Goal: Book appointment/travel/reservation

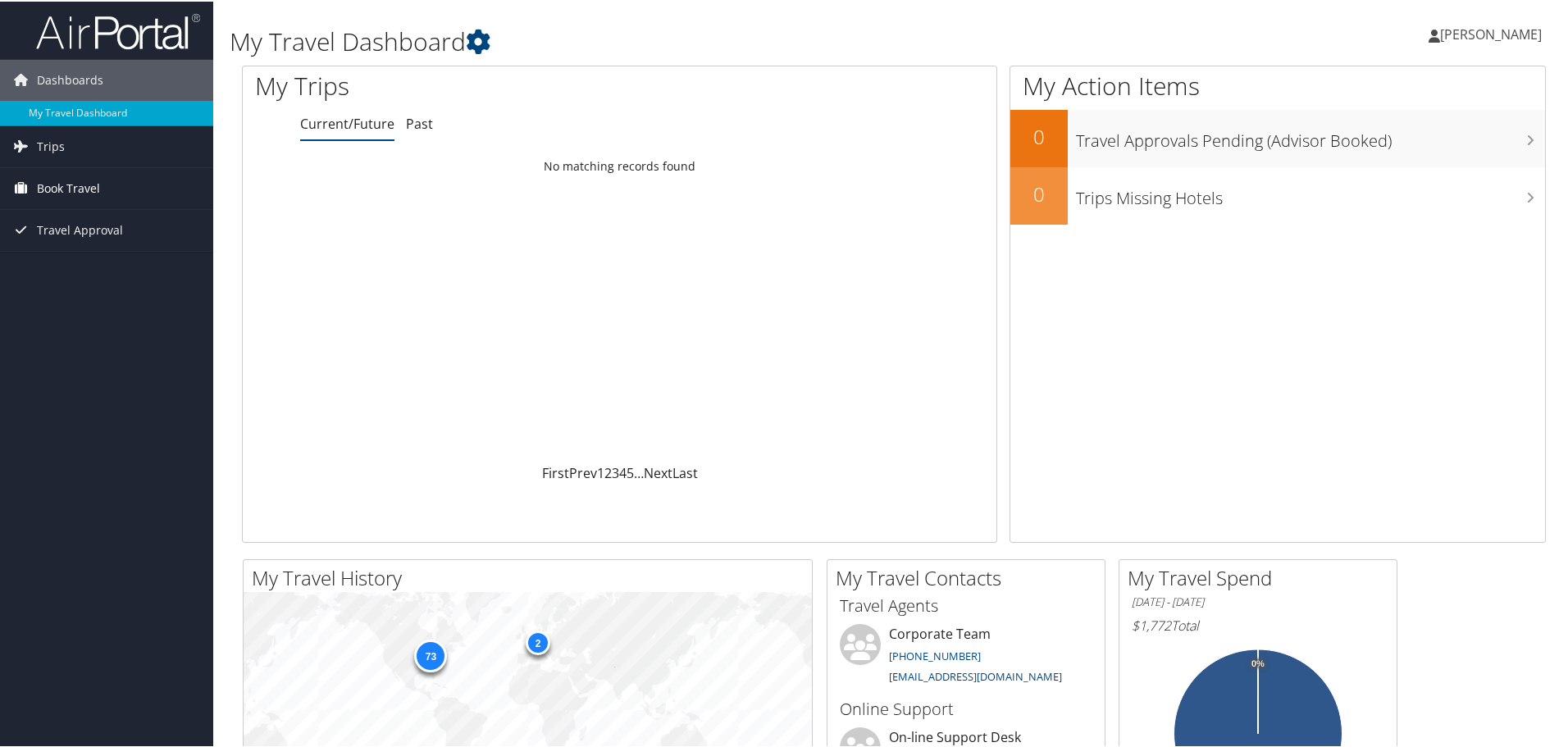
click at [96, 191] on span "Book Travel" at bounding box center [68, 187] width 63 height 41
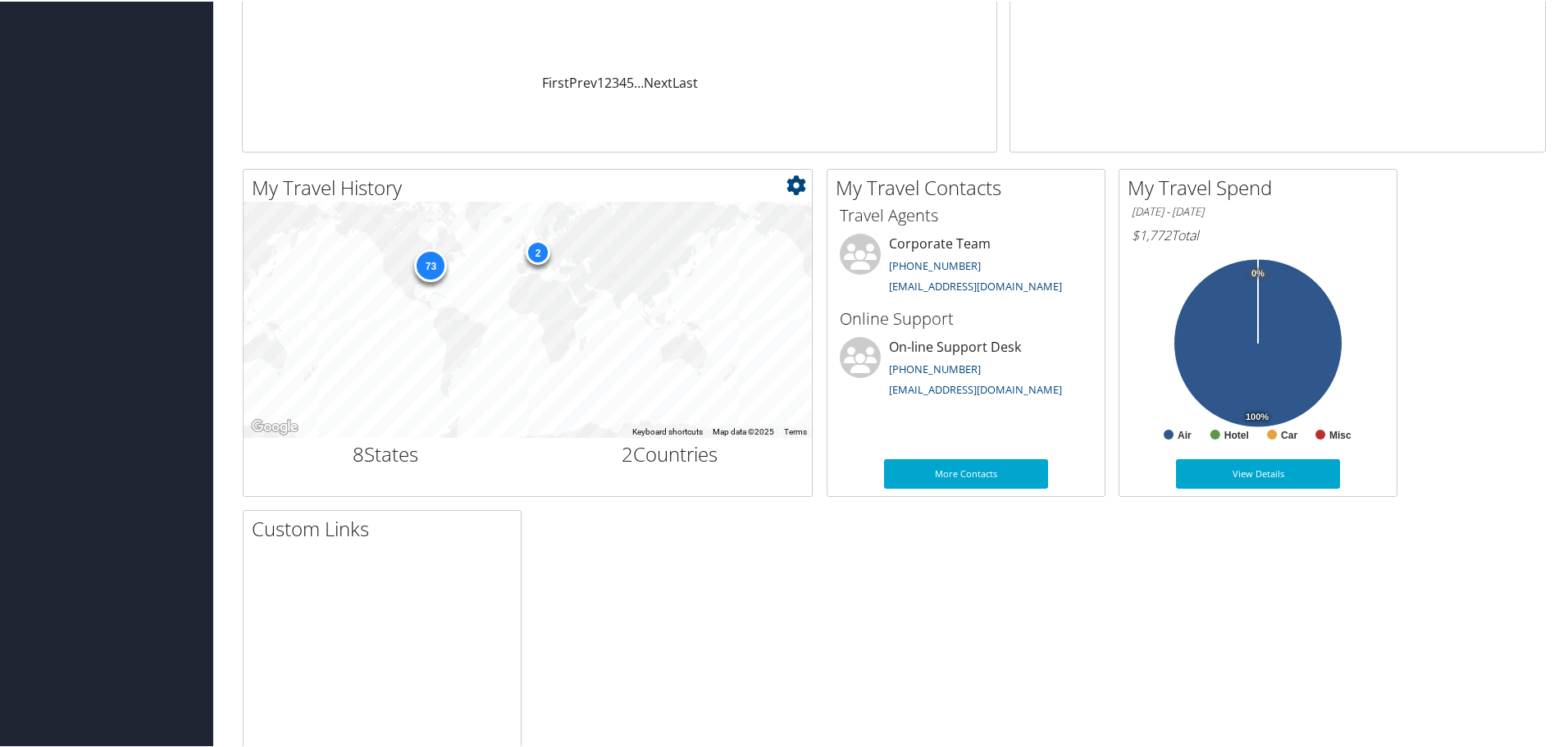
scroll to position [410, 0]
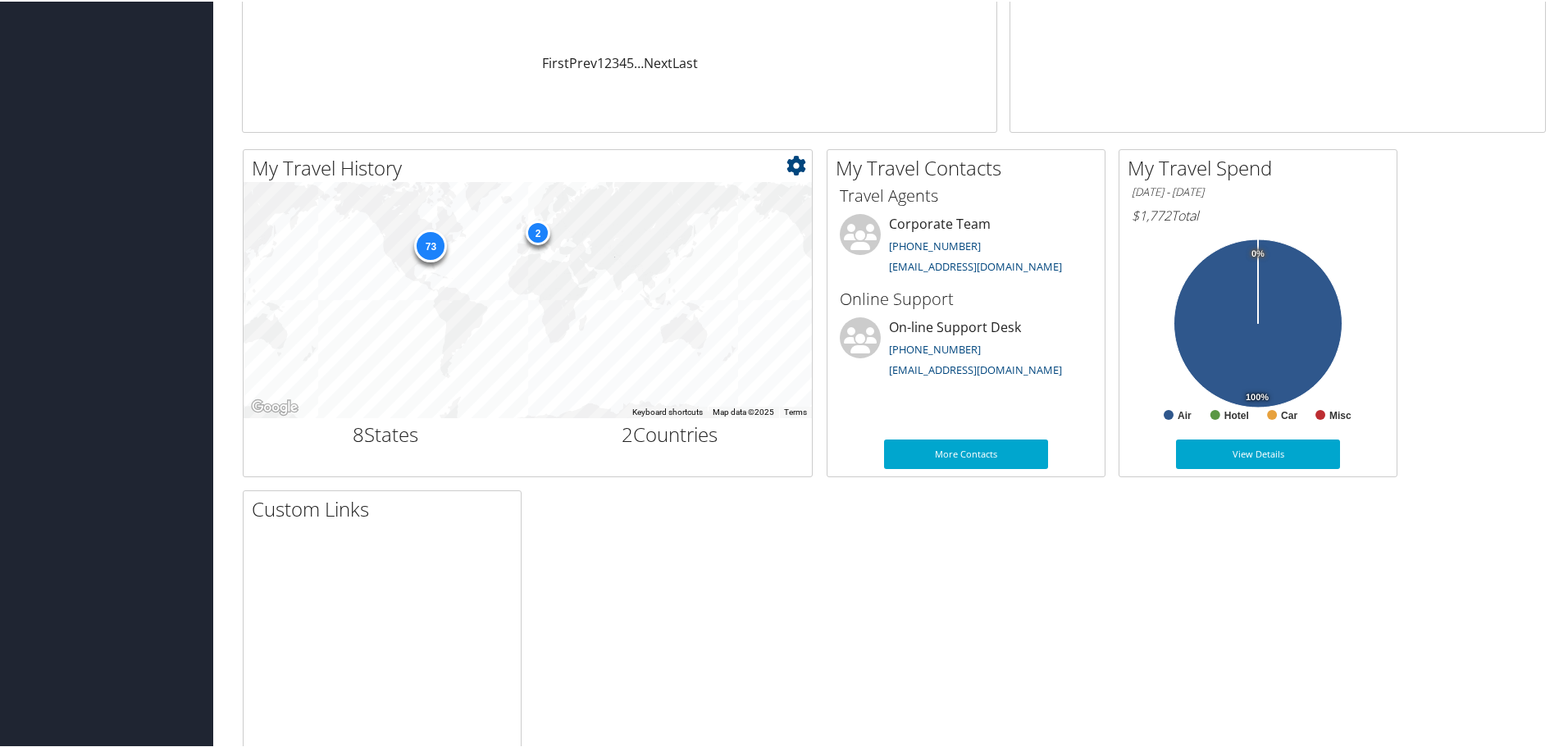
click at [437, 248] on div "73" at bounding box center [430, 243] width 33 height 33
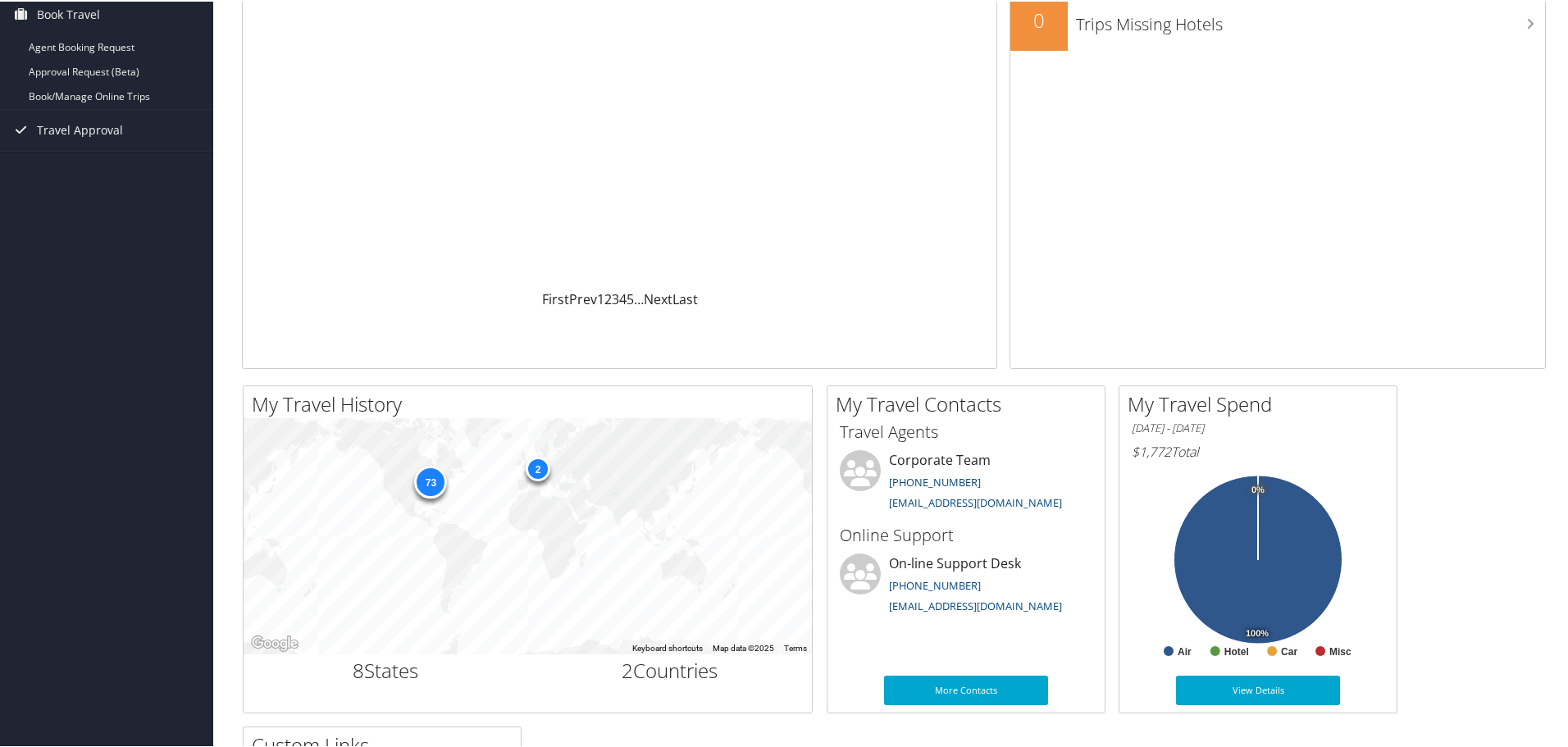
scroll to position [164, 0]
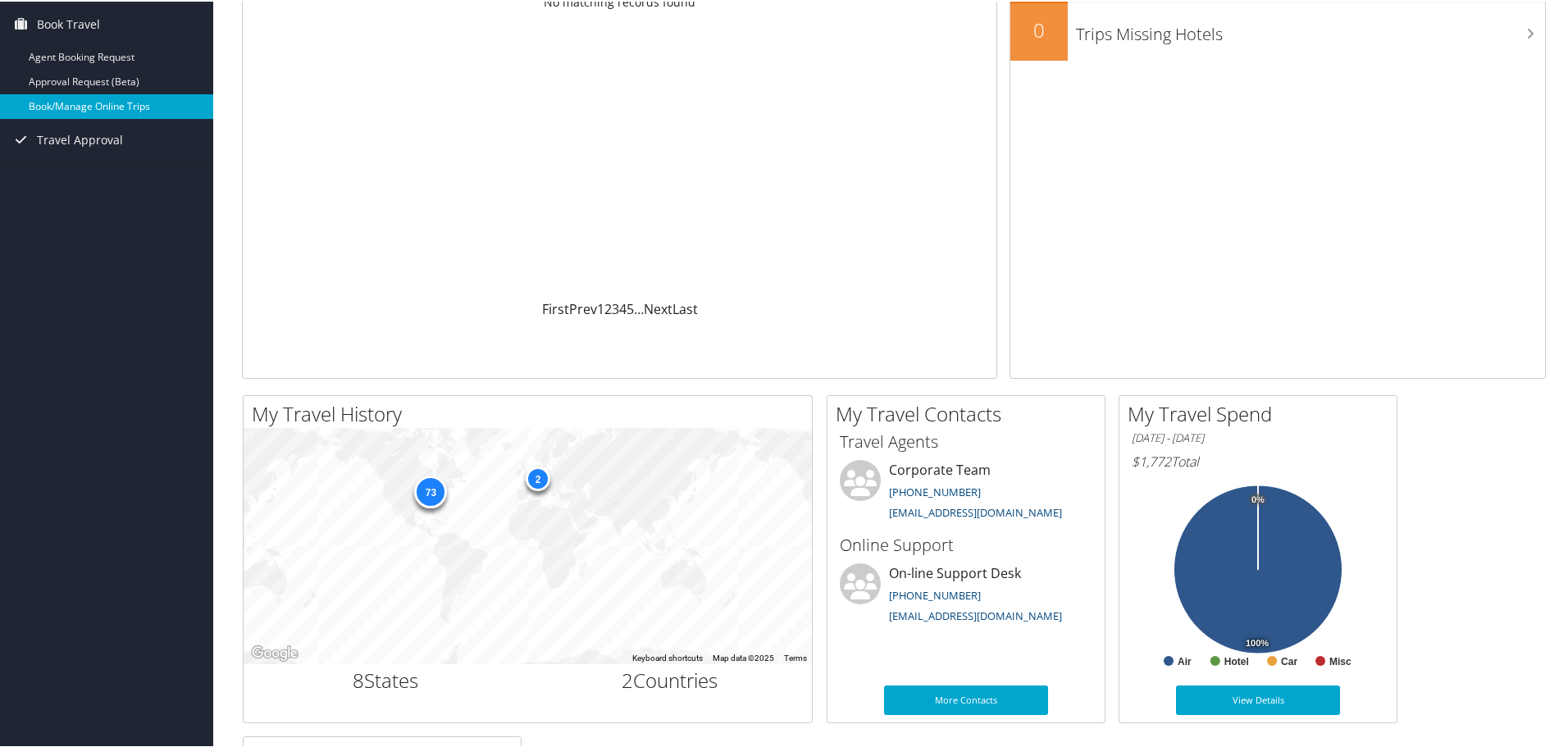
click at [115, 102] on link "Book/Manage Online Trips" at bounding box center [106, 105] width 213 height 24
